Goal: Transaction & Acquisition: Book appointment/travel/reservation

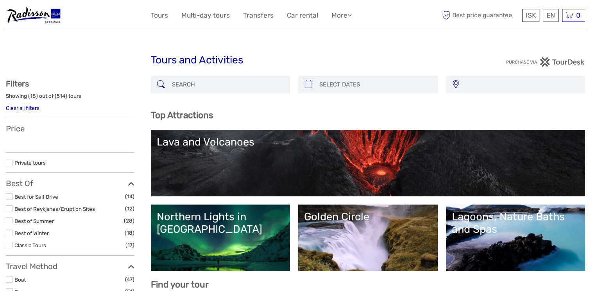
select select
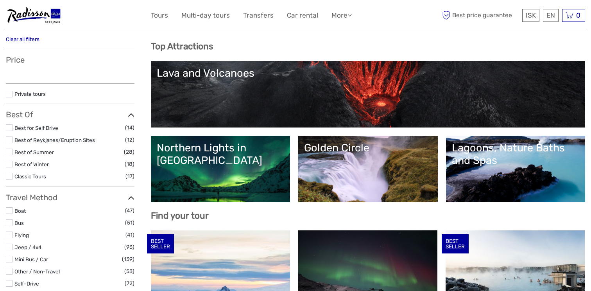
select select
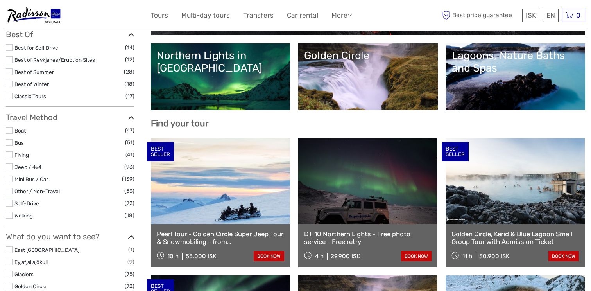
scroll to position [162, 0]
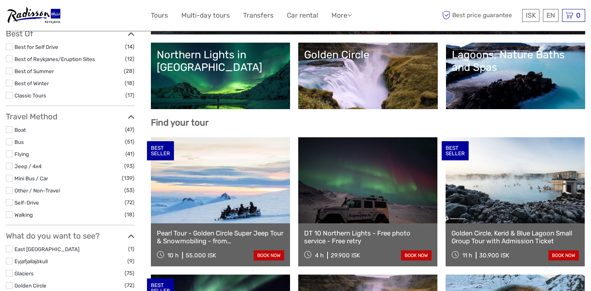
click at [10, 131] on label at bounding box center [9, 129] width 7 height 7
click at [0, 0] on input "checkbox" at bounding box center [0, 0] width 0 height 0
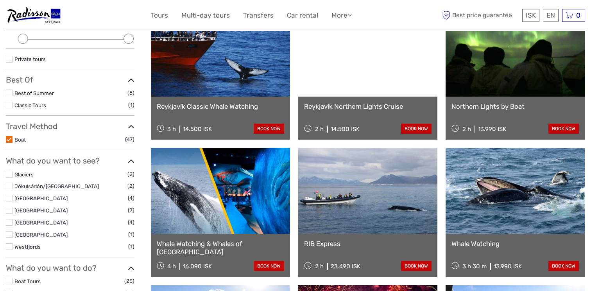
scroll to position [112, 0]
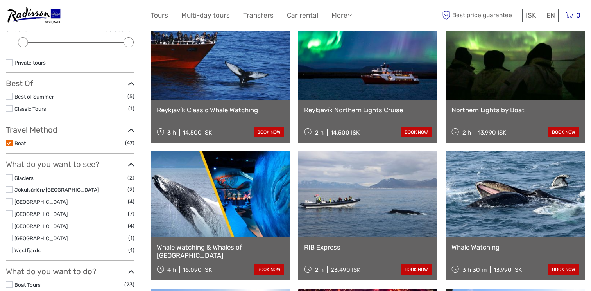
click at [262, 104] on div "Reykjavík Classic Whale Watching 3 h 14.500 ISK book now" at bounding box center [220, 121] width 139 height 43
click at [275, 134] on link "book now" at bounding box center [269, 132] width 30 height 10
click at [553, 264] on link "book now" at bounding box center [563, 269] width 30 height 10
click at [423, 268] on link "book now" at bounding box center [416, 269] width 30 height 10
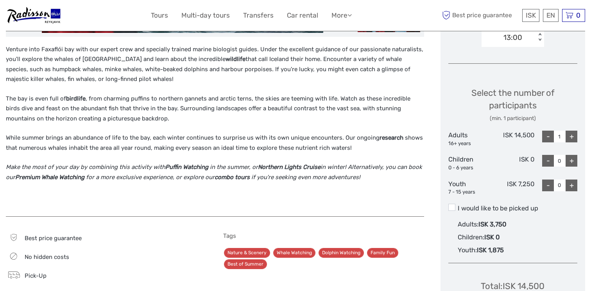
scroll to position [289, 0]
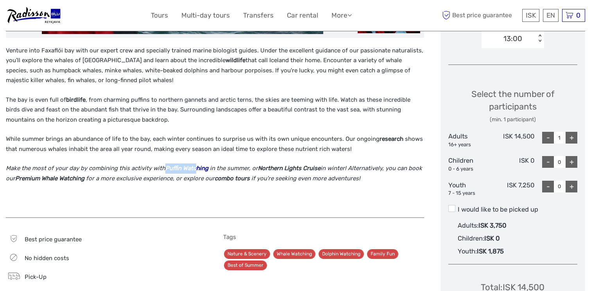
drag, startPoint x: 162, startPoint y: 166, endPoint x: 194, endPoint y: 166, distance: 31.6
click at [194, 166] on p "Make the most of your day by combining this activity with Puffin Watching in th…" at bounding box center [215, 173] width 418 height 20
click at [214, 179] on strong "combo tours" at bounding box center [231, 178] width 35 height 7
click at [191, 167] on strong "Puffin Watching" at bounding box center [186, 167] width 43 height 7
drag, startPoint x: 164, startPoint y: 168, endPoint x: 204, endPoint y: 168, distance: 39.8
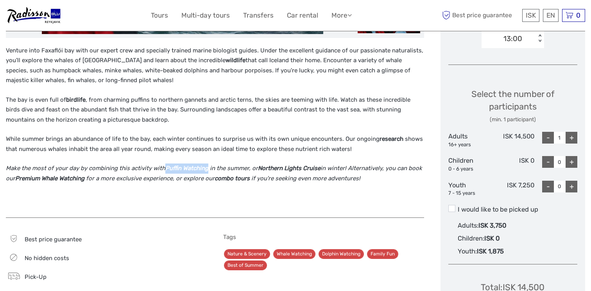
click at [204, 168] on strong "Puffin Watching" at bounding box center [186, 167] width 43 height 7
click at [70, 178] on strong "Premium Whale Watching" at bounding box center [49, 178] width 69 height 7
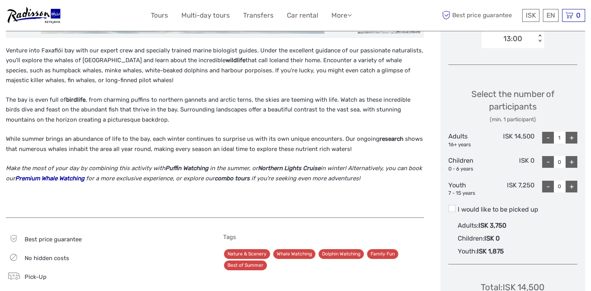
click at [68, 178] on strong "Premium Whale Watching" at bounding box center [49, 178] width 69 height 7
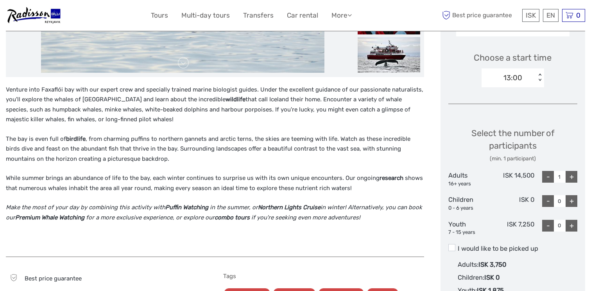
scroll to position [483, 0]
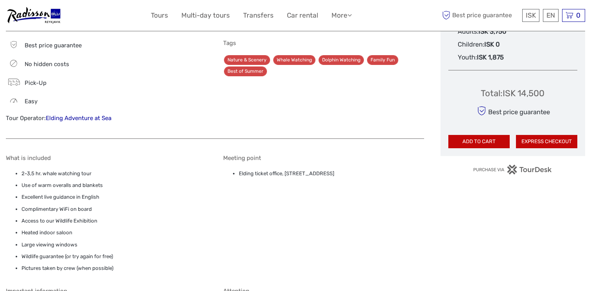
click at [66, 120] on link "Elding Adventure at Sea" at bounding box center [79, 117] width 66 height 7
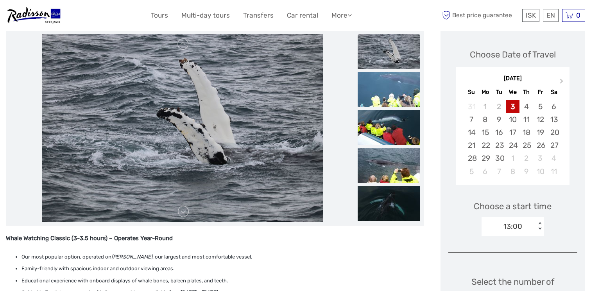
scroll to position [99, 0]
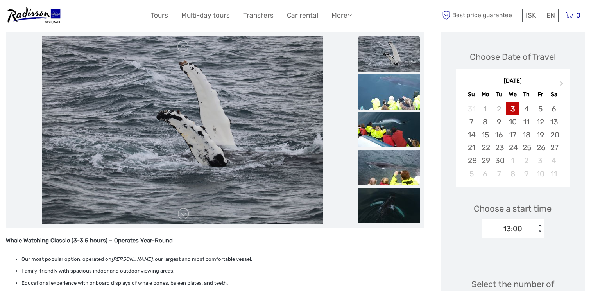
click at [376, 55] on img at bounding box center [388, 53] width 62 height 35
click at [383, 95] on img at bounding box center [388, 91] width 62 height 35
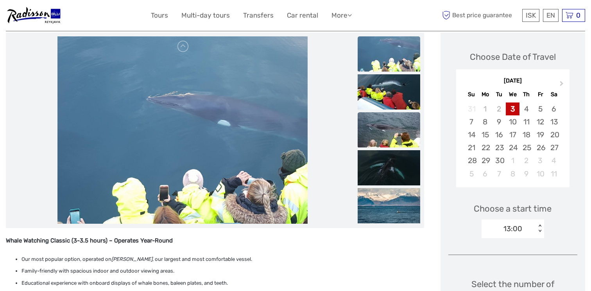
click at [388, 112] on img at bounding box center [388, 129] width 62 height 35
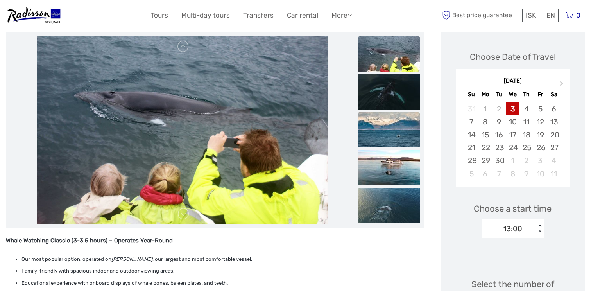
click at [390, 139] on img at bounding box center [388, 129] width 62 height 35
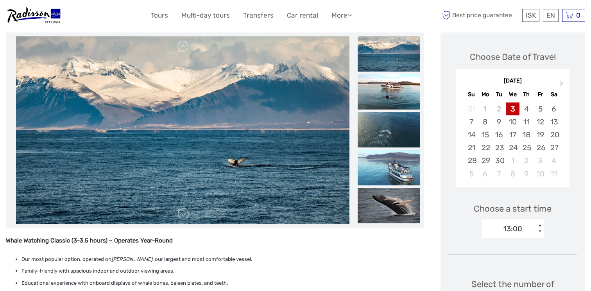
click at [392, 161] on img at bounding box center [388, 167] width 62 height 35
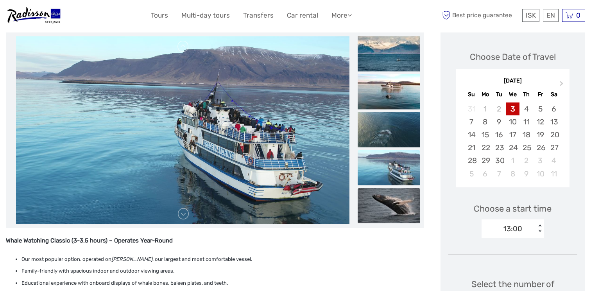
click at [394, 198] on img at bounding box center [388, 204] width 62 height 35
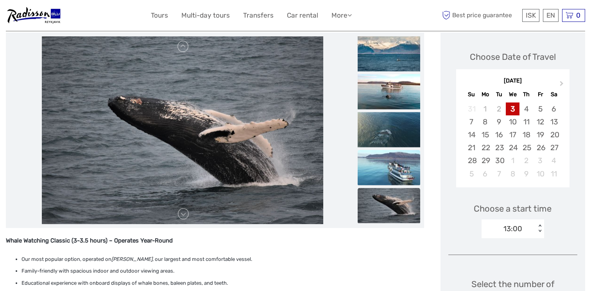
click at [394, 180] on img at bounding box center [388, 167] width 62 height 35
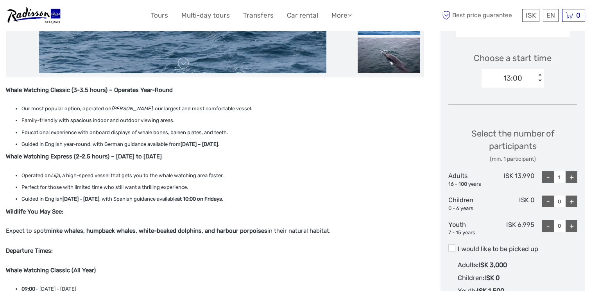
scroll to position [205, 0]
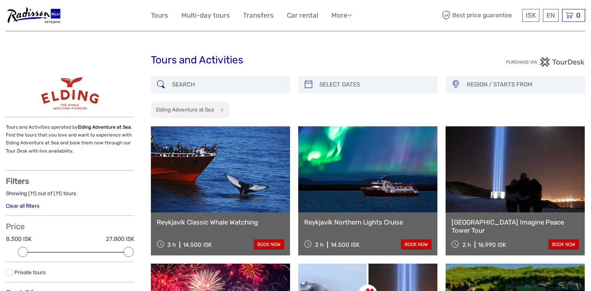
select select
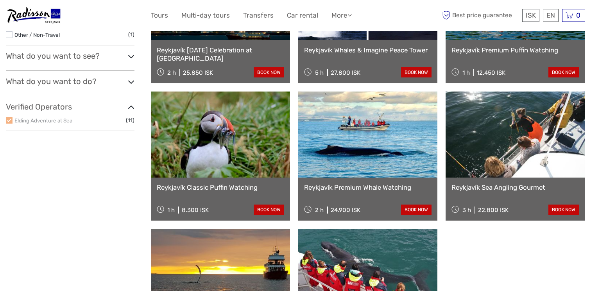
scroll to position [311, 0]
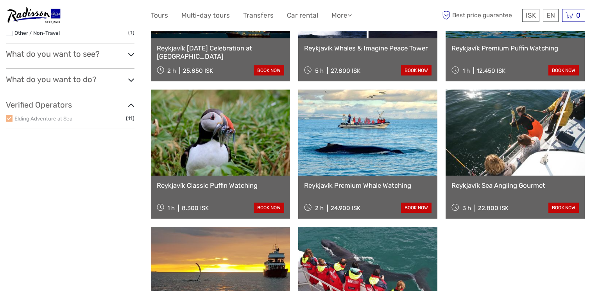
click at [368, 180] on div "Reykjavík Premium Whale Watching 2 h 24.900 ISK book now" at bounding box center [367, 196] width 139 height 43
click at [418, 208] on link "book now" at bounding box center [416, 207] width 30 height 10
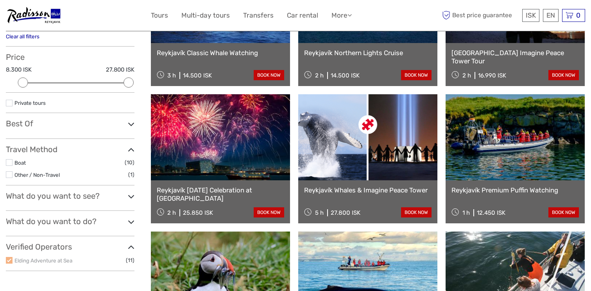
scroll to position [0, 0]
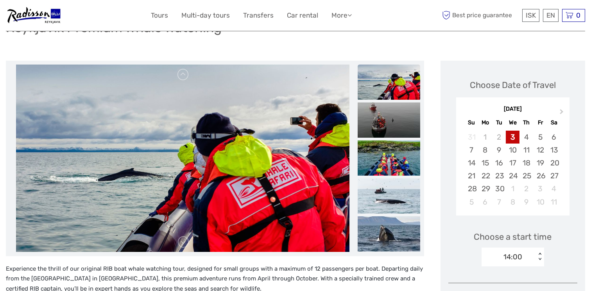
scroll to position [72, 0]
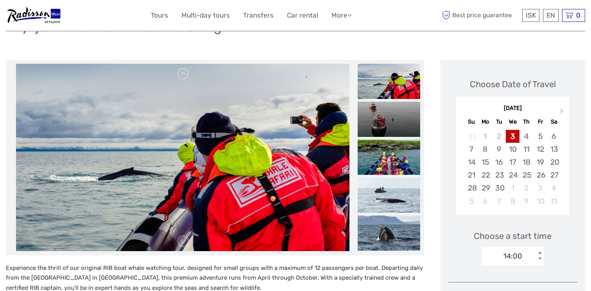
click at [379, 156] on img at bounding box center [388, 156] width 62 height 35
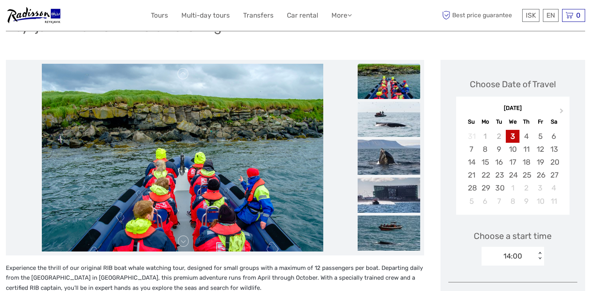
click at [391, 133] on img at bounding box center [388, 119] width 62 height 35
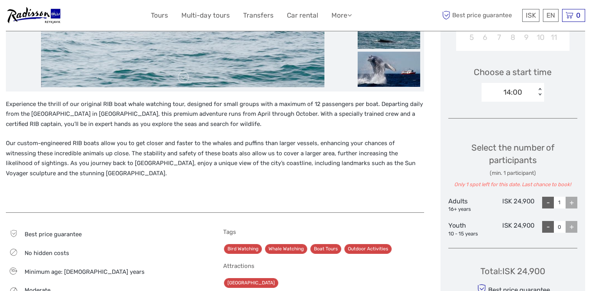
scroll to position [93, 0]
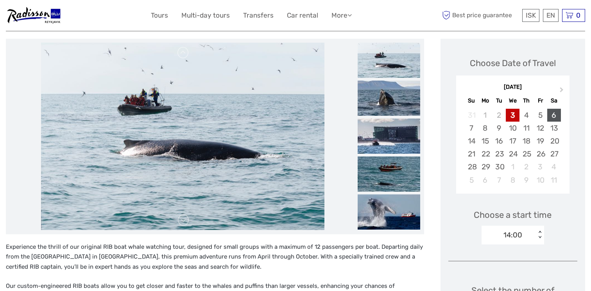
click at [557, 114] on div "6" at bounding box center [554, 115] width 14 height 13
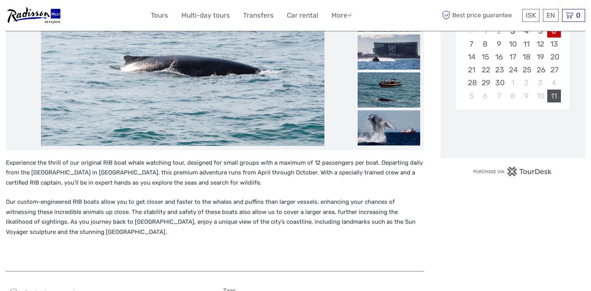
scroll to position [224, 0]
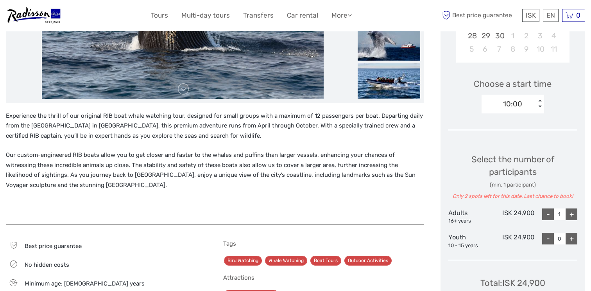
click at [528, 105] on div "10:00" at bounding box center [508, 104] width 54 height 12
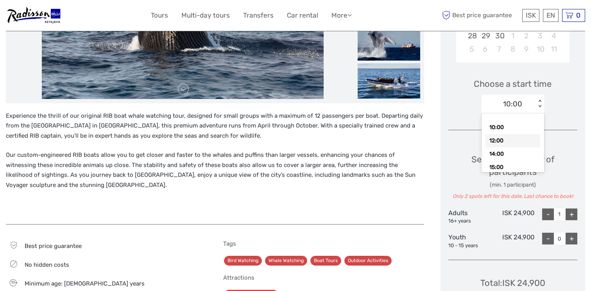
click at [518, 139] on div "12:00" at bounding box center [512, 140] width 55 height 13
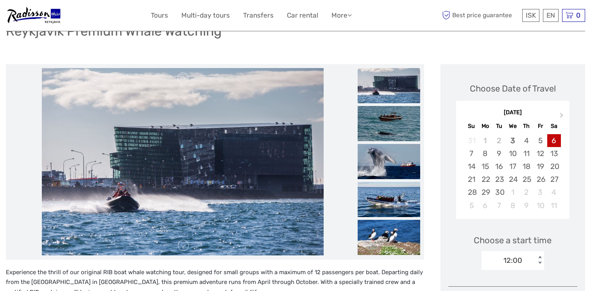
scroll to position [0, 0]
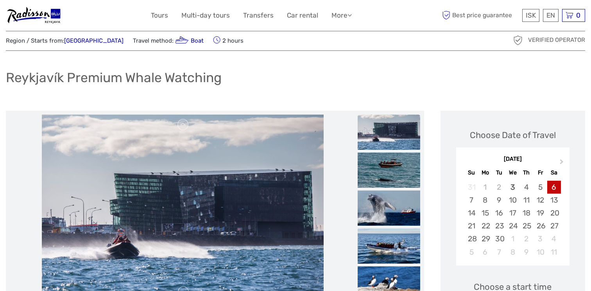
scroll to position [159, 0]
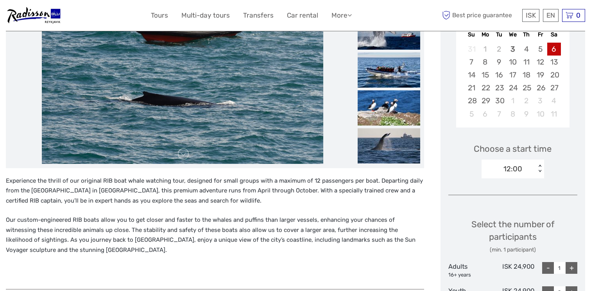
click at [440, 138] on div "Choose Date of Travel Next Month [DATE] Su Mo Tu We Th Fr Sa 31 1 2 3 4 5 6 7 8…" at bounding box center [512, 186] width 145 height 426
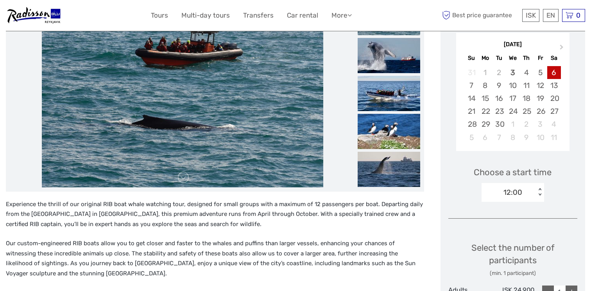
scroll to position [56, 0]
